Goal: Transaction & Acquisition: Register for event/course

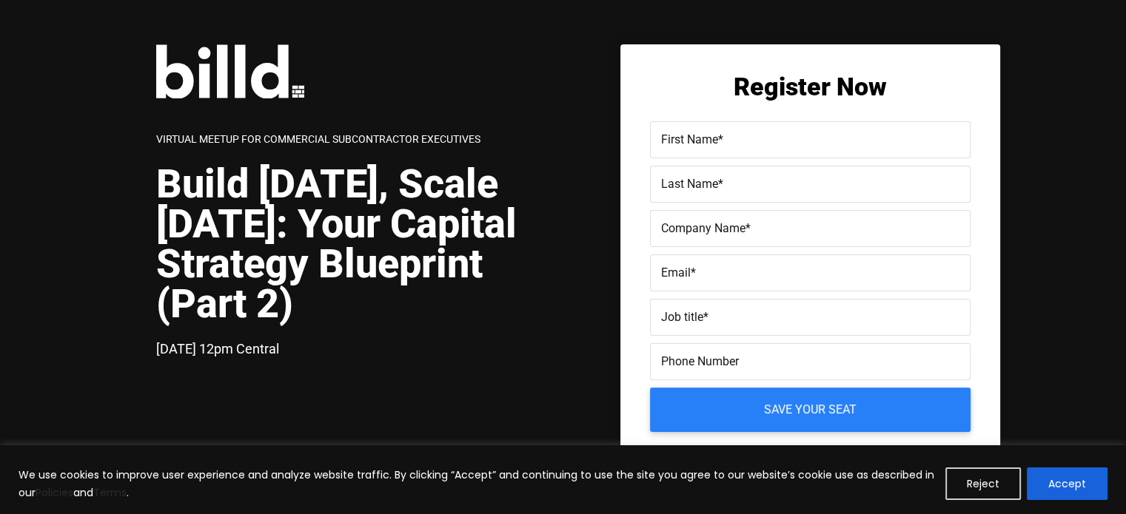
click at [765, 130] on label "First Name *" at bounding box center [810, 140] width 298 height 21
click at [765, 129] on input "First Name *" at bounding box center [810, 139] width 320 height 37
type input "Mikhaela"
type input "Valmonte"
type input "Caan Fence Inc"
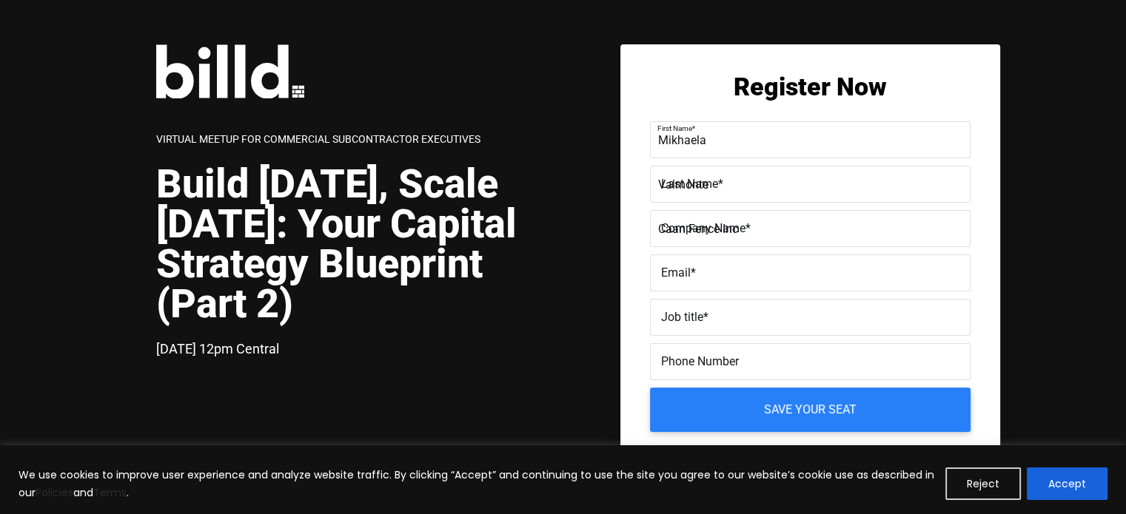
type input "[EMAIL_ADDRESS][DOMAIN_NAME]"
type input "[PHONE_NUMBER]"
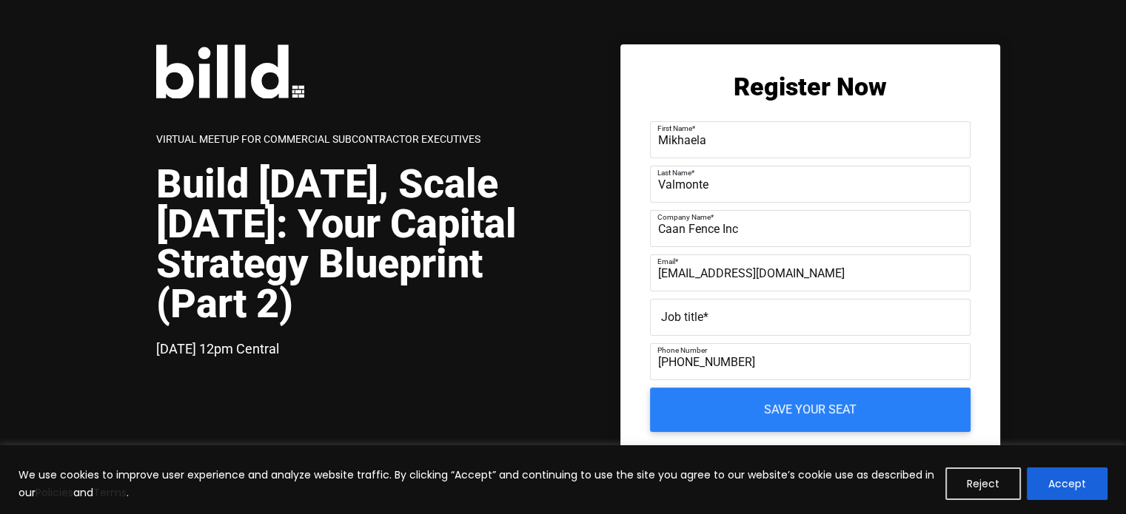
click at [716, 313] on label "Job title *" at bounding box center [810, 317] width 298 height 21
click at [716, 313] on input "Job title *" at bounding box center [810, 317] width 320 height 37
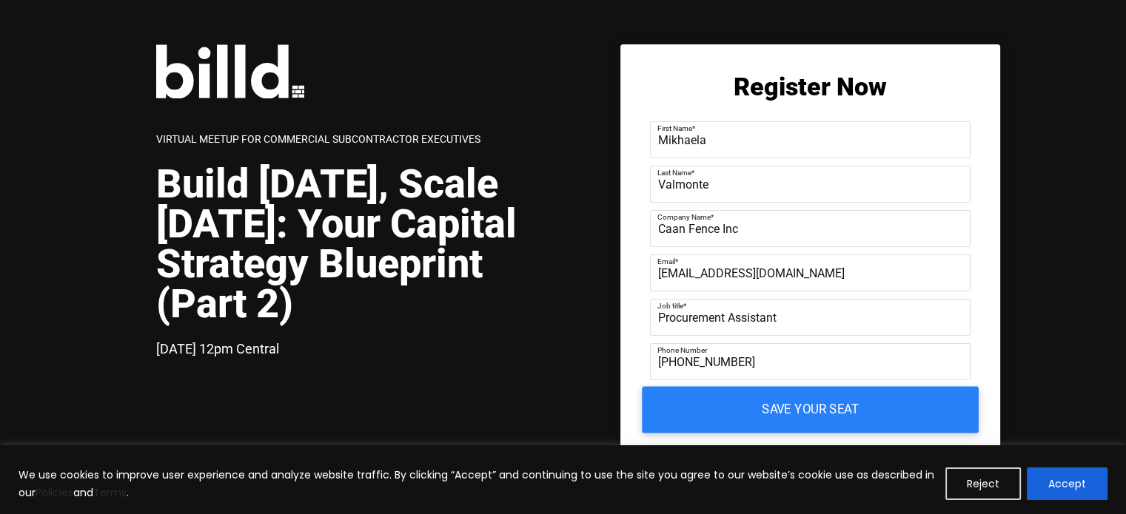
type input "Procurement Assistant"
click at [780, 405] on input "Save your seat" at bounding box center [810, 410] width 337 height 47
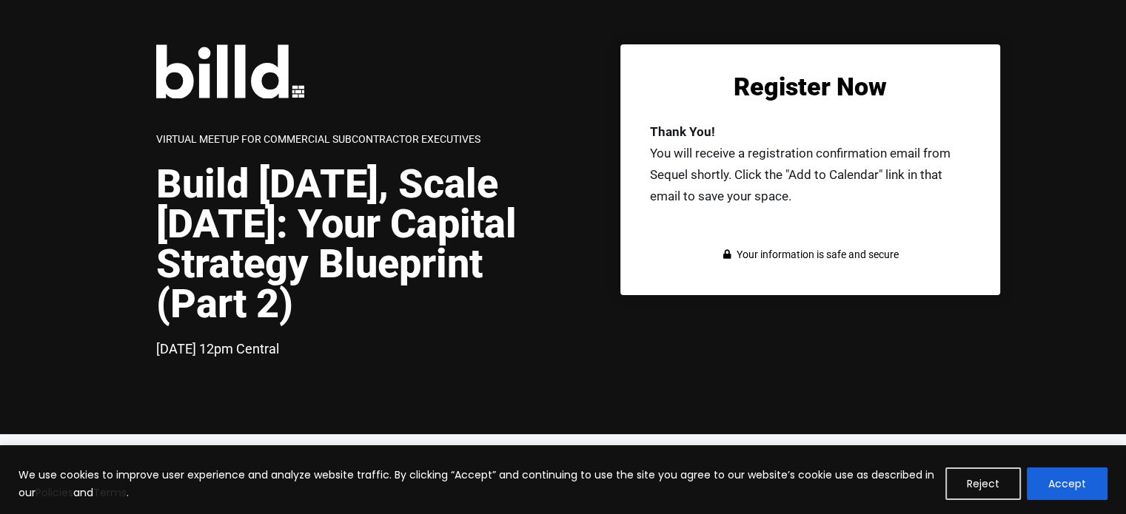
click at [13, 180] on div "Virtual Meetup for Commercial Subcontractor Executives Build [DATE], Scale [DAT…" at bounding box center [563, 217] width 1126 height 434
